Goal: Information Seeking & Learning: Learn about a topic

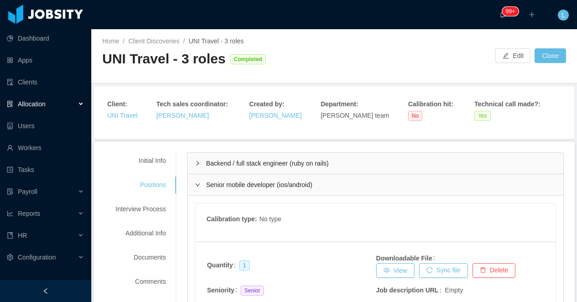
scroll to position [150, 0]
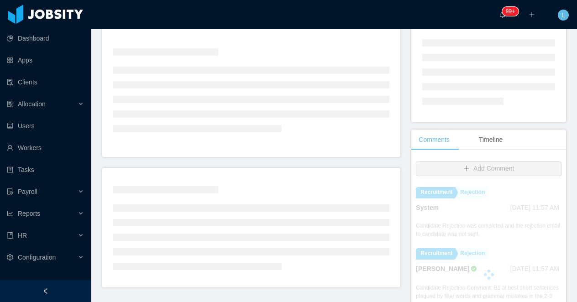
scroll to position [147, 0]
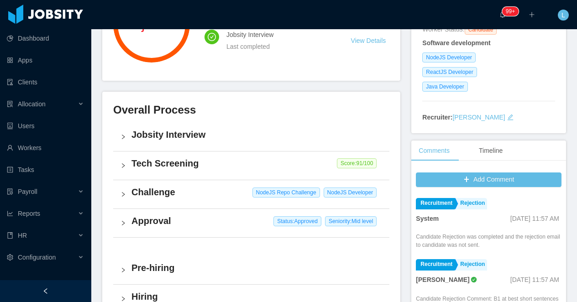
click at [315, 138] on h4 "Jobsity Interview" at bounding box center [256, 134] width 251 height 13
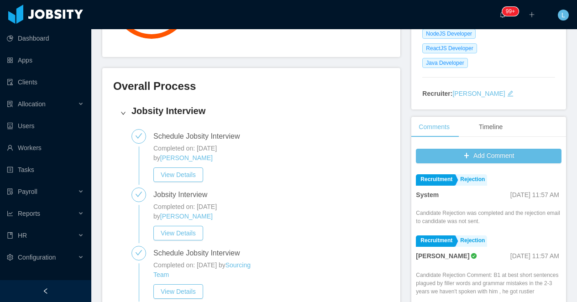
scroll to position [0, 0]
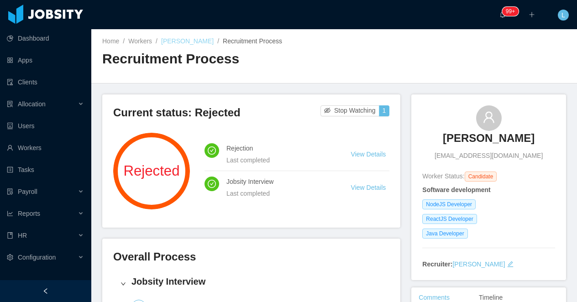
click at [188, 41] on link "[PERSON_NAME]" at bounding box center [187, 40] width 52 height 7
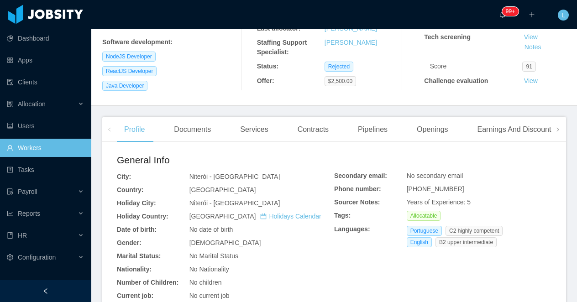
scroll to position [157, 0]
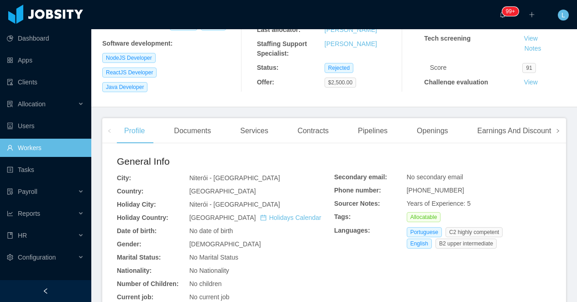
click at [554, 125] on span at bounding box center [557, 130] width 15 height 25
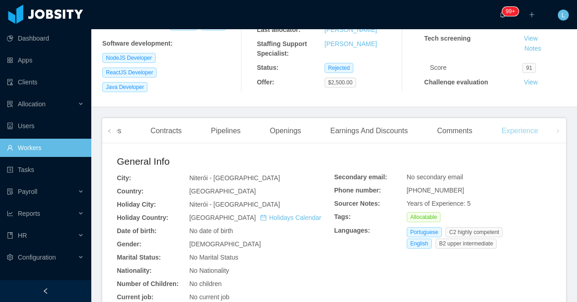
click at [517, 126] on div "Experience" at bounding box center [519, 131] width 51 height 26
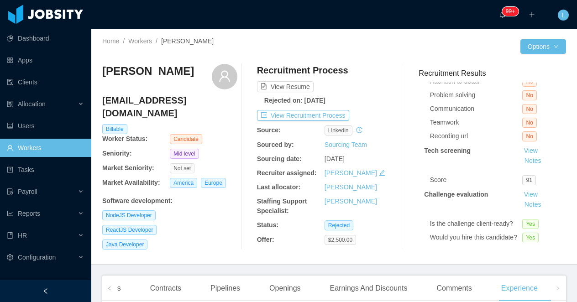
scroll to position [109, 0]
